Goal: Navigation & Orientation: Find specific page/section

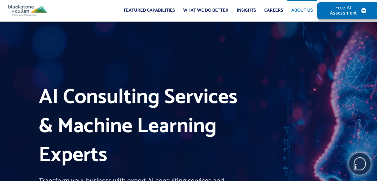
click at [295, 11] on link "About Us" at bounding box center [302, 10] width 30 height 21
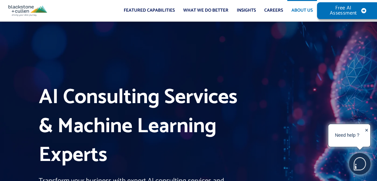
click at [295, 12] on link "About Us" at bounding box center [302, 10] width 30 height 21
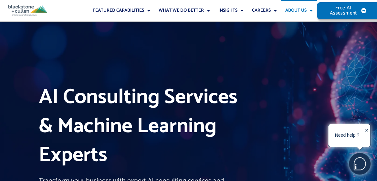
click at [295, 12] on link "About Us" at bounding box center [299, 10] width 36 height 21
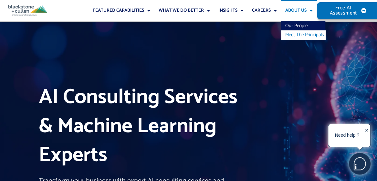
click at [293, 32] on link "Meet The Principals" at bounding box center [303, 34] width 44 height 9
